Goal: Entertainment & Leisure: Consume media (video, audio)

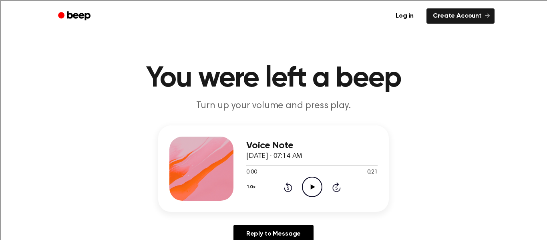
click at [310, 185] on icon "Play Audio" at bounding box center [312, 187] width 20 height 20
click at [312, 186] on icon at bounding box center [312, 186] width 4 height 5
click at [307, 182] on icon "Play Audio" at bounding box center [312, 187] width 20 height 20
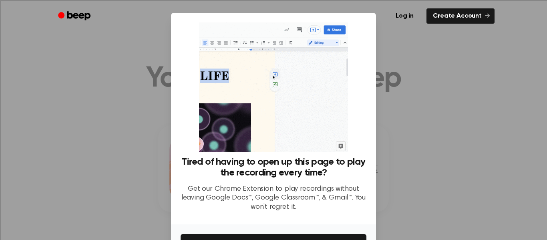
click at [156, 133] on div at bounding box center [273, 120] width 547 height 240
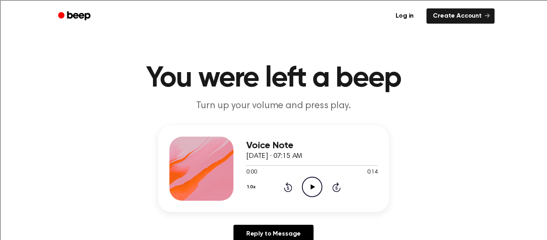
click at [312, 185] on icon at bounding box center [312, 186] width 4 height 5
click at [311, 188] on icon at bounding box center [312, 186] width 4 height 5
click at [309, 185] on icon "Play Audio" at bounding box center [312, 187] width 20 height 20
click at [322, 188] on circle at bounding box center [312, 187] width 20 height 20
